Goal: Check status: Check status

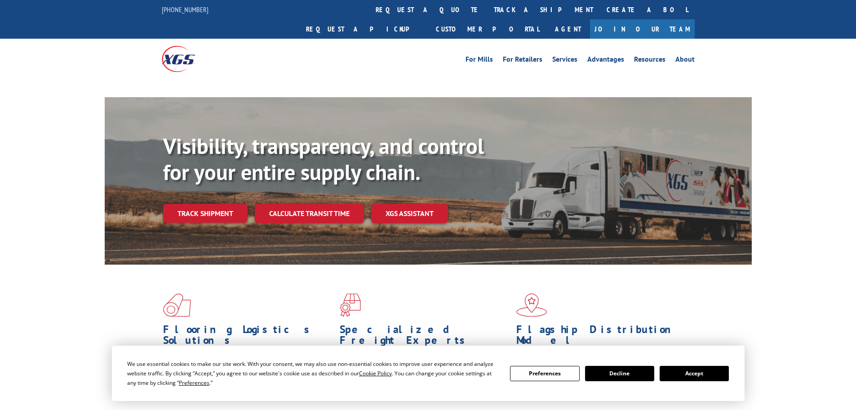
click at [695, 377] on button "Accept" at bounding box center [694, 372] width 69 height 15
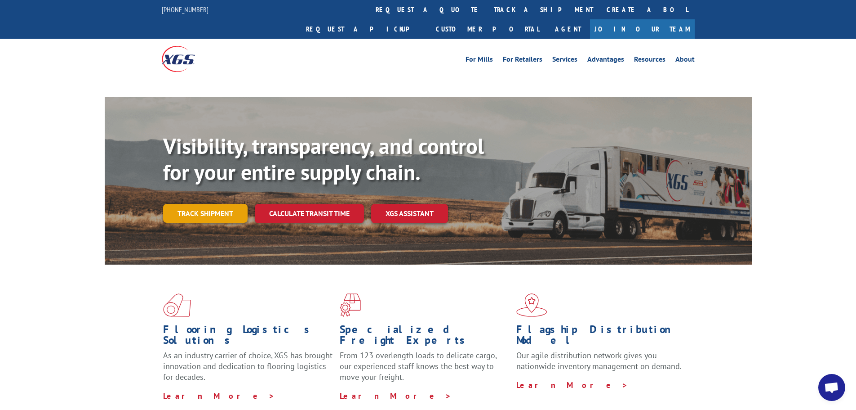
click at [167, 204] on link "Track shipment" at bounding box center [205, 213] width 85 height 19
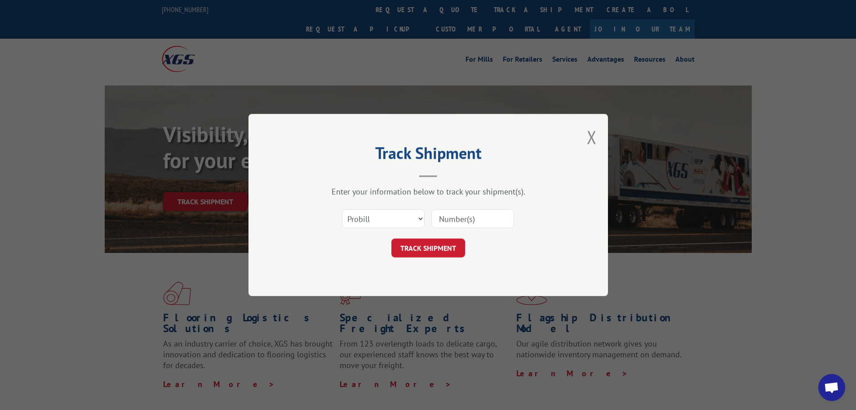
click at [404, 221] on select "Select category... Probill BOL PO" at bounding box center [383, 218] width 83 height 19
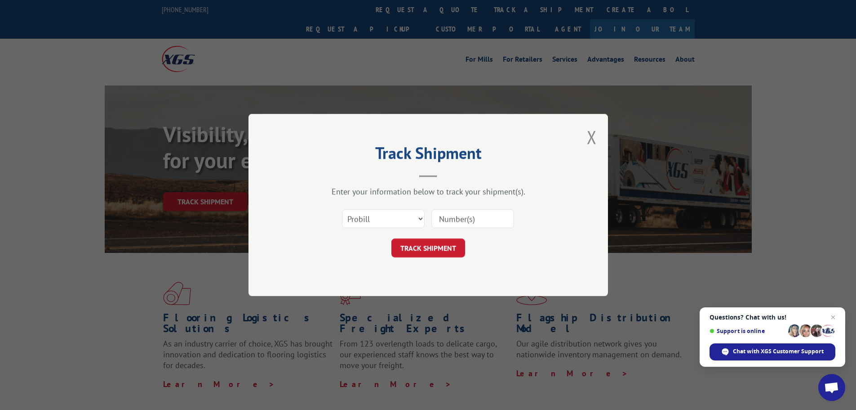
select select "bol"
click at [342, 209] on select "Select category... Probill BOL PO" at bounding box center [383, 218] width 83 height 19
click at [447, 214] on input at bounding box center [473, 218] width 83 height 19
paste input "16999103"
type input "16999103"
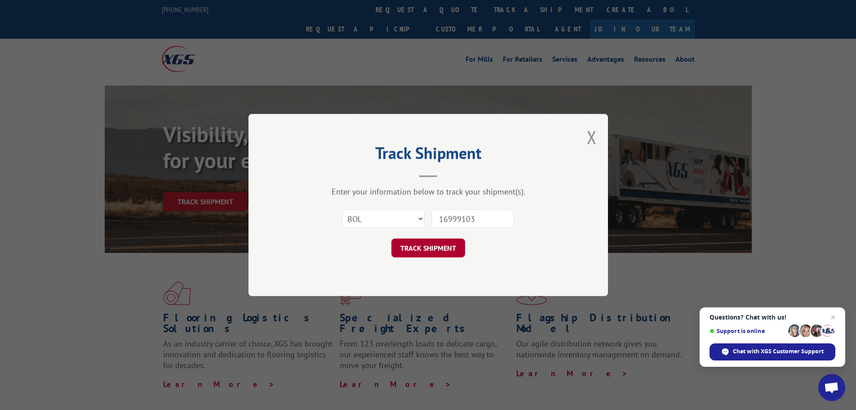
click at [422, 245] on button "TRACK SHIPMENT" at bounding box center [429, 247] width 74 height 19
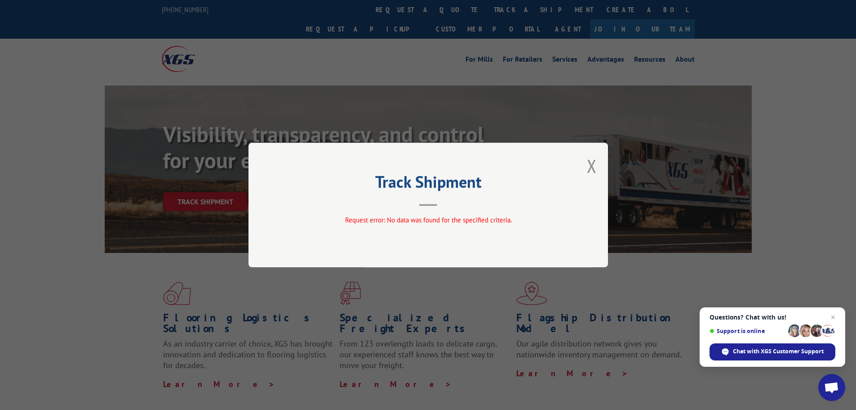
drag, startPoint x: 593, startPoint y: 169, endPoint x: 572, endPoint y: 183, distance: 25.9
click at [592, 169] on button "Close modal" at bounding box center [592, 166] width 10 height 24
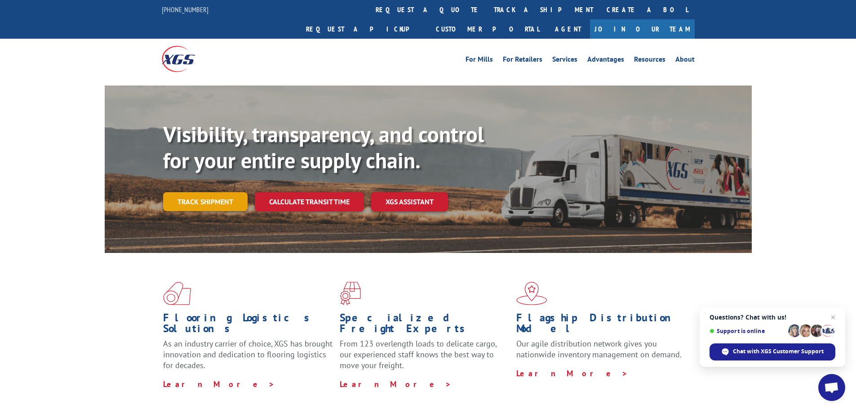
click at [210, 192] on link "Track shipment" at bounding box center [205, 201] width 85 height 19
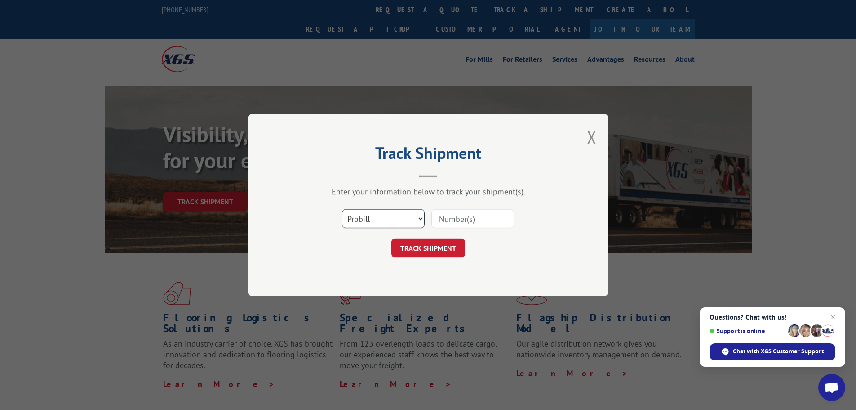
click at [409, 216] on select "Select category... Probill BOL PO" at bounding box center [383, 218] width 83 height 19
select select "bol"
click at [342, 209] on select "Select category... Probill BOL PO" at bounding box center [383, 218] width 83 height 19
click at [474, 215] on input at bounding box center [473, 218] width 83 height 19
paste input "09480300000395821"
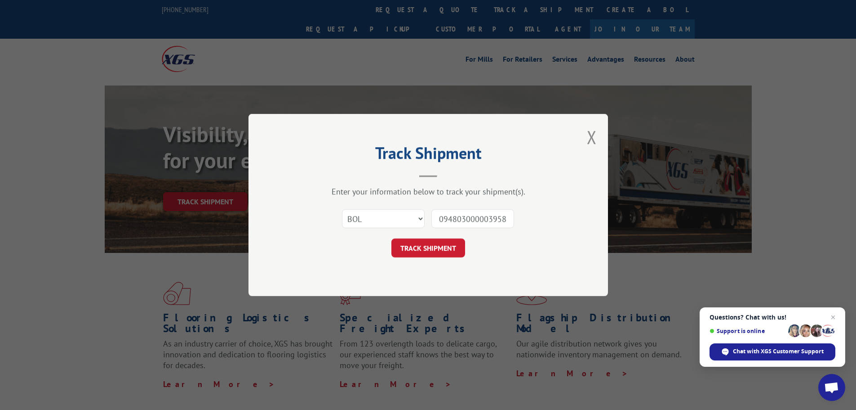
scroll to position [0, 7]
type input "09480300000395821"
click at [409, 242] on button "TRACK SHIPMENT" at bounding box center [429, 247] width 74 height 19
